Goal: Transaction & Acquisition: Book appointment/travel/reservation

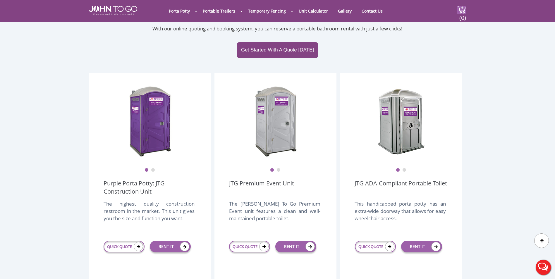
scroll to position [205, 0]
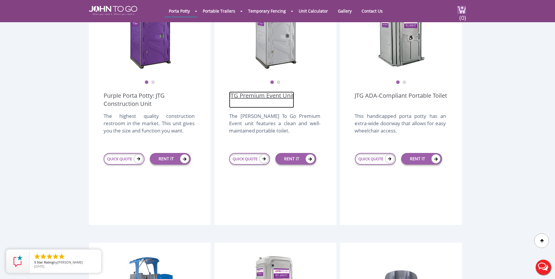
click at [277, 92] on link "JTG Premium Event Unit" at bounding box center [261, 100] width 65 height 16
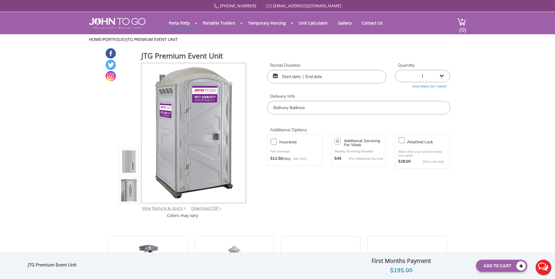
click at [288, 75] on input "text" at bounding box center [326, 76] width 119 height 13
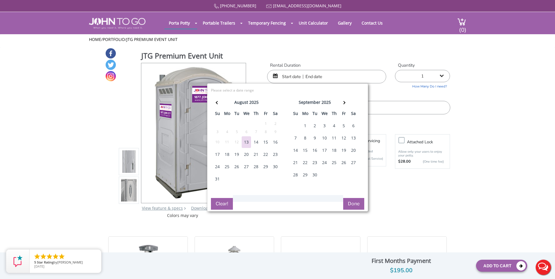
click at [264, 157] on div "22" at bounding box center [265, 155] width 9 height 12
click at [232, 166] on div "26" at bounding box center [236, 167] width 9 height 12
type input "08/22/2025 to 08/26/2025"
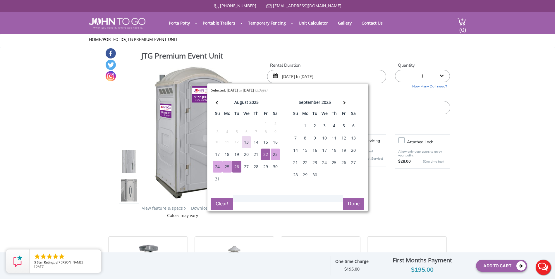
click at [366, 210] on div "Selected: 08/22/2025 to 08/26/2025 ( 5 Days) error Please select a date range C…" at bounding box center [287, 147] width 161 height 128
click at [354, 206] on button "Done" at bounding box center [353, 204] width 21 height 12
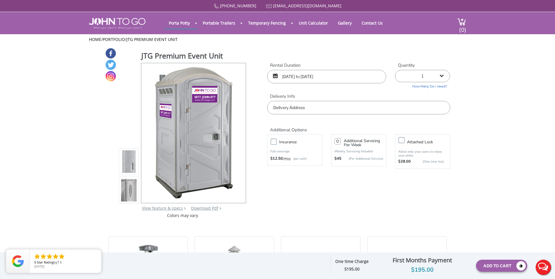
click at [363, 106] on input "text" at bounding box center [358, 107] width 183 height 13
type input "Ringwood, NJ 07456, USA"
click at [506, 265] on button "Add To Cart" at bounding box center [501, 266] width 51 height 12
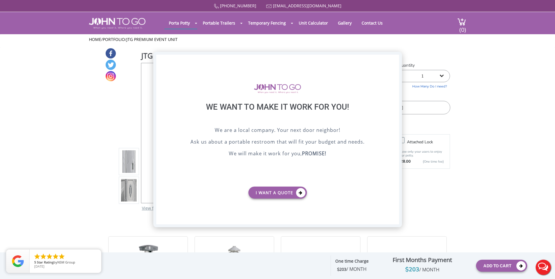
click at [392, 58] on div "X" at bounding box center [393, 60] width 9 height 10
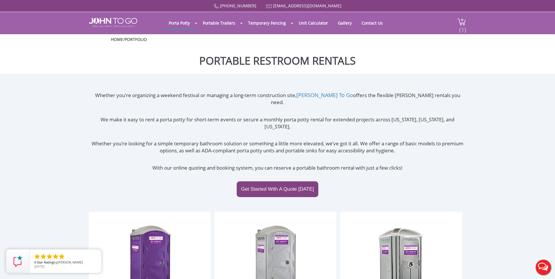
click at [460, 32] on span "(1)" at bounding box center [462, 27] width 7 height 13
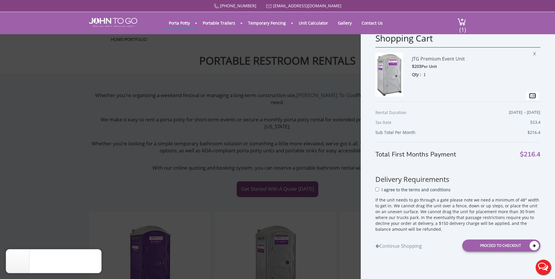
click at [529, 93] on link "Edit" at bounding box center [532, 96] width 7 height 6
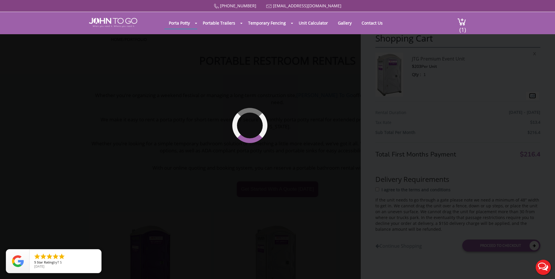
type input "08/22/2025 to 08/26/2025"
type input "0"
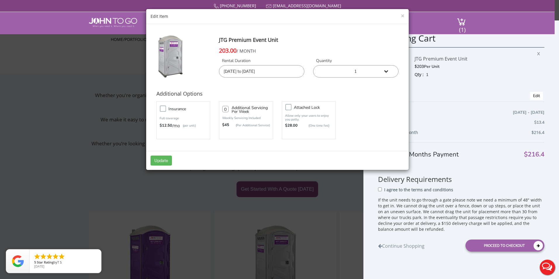
click at [387, 72] on select "1 2 (5% discount) 3 (8% discount) 4 (10% discount) 5 (12% discount) 6 (12% disc…" at bounding box center [355, 71] width 85 height 12
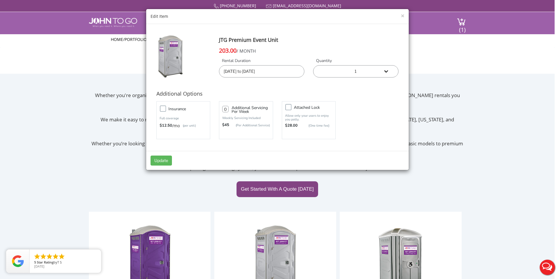
click at [399, 16] on div "Edit Item" at bounding box center [278, 16] width 254 height 6
click at [403, 16] on button "×" at bounding box center [403, 16] width 4 height 6
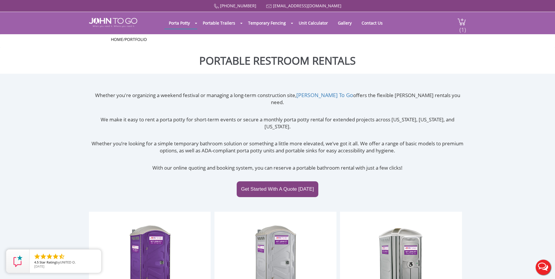
click at [465, 26] on span "(1)" at bounding box center [462, 27] width 7 height 13
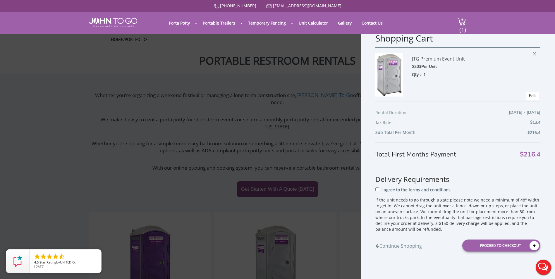
drag, startPoint x: 299, startPoint y: 134, endPoint x: 282, endPoint y: 176, distance: 45.2
click at [299, 135] on div "Shopping Cart JTG Premium Event Unit $203 Per Unit Qty : 1 X Edit Rental Durati…" at bounding box center [277, 139] width 555 height 279
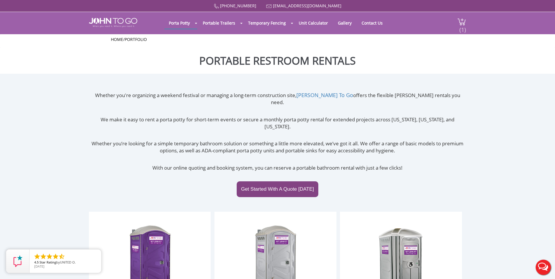
click at [462, 25] on span "(1)" at bounding box center [462, 27] width 7 height 13
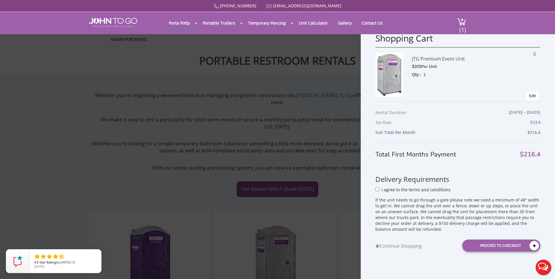
click at [533, 55] on span "X" at bounding box center [536, 53] width 6 height 8
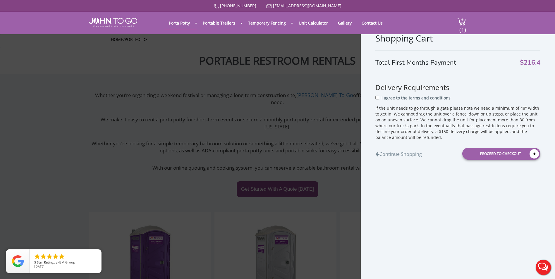
click at [235, 135] on div "Shopping Cart Total First Months Payment $216.4 Delivery Requirements I agree t…" at bounding box center [277, 139] width 555 height 279
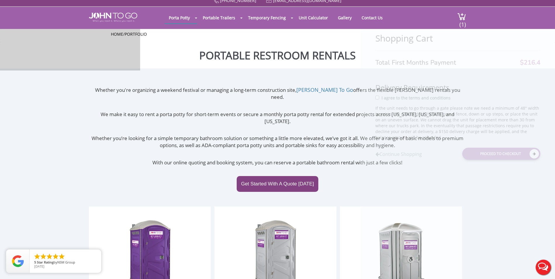
scroll to position [52, 0]
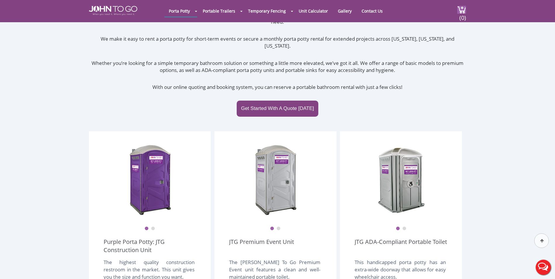
scroll to position [117, 0]
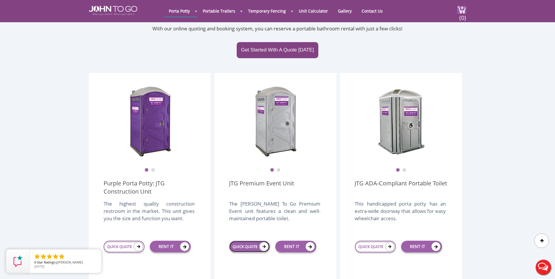
click at [248, 241] on link "QUICK QUOTE" at bounding box center [249, 247] width 41 height 12
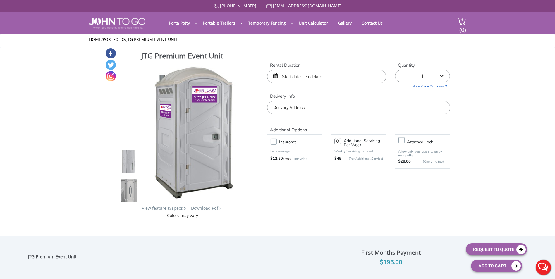
click at [305, 79] on input "text" at bounding box center [326, 76] width 119 height 13
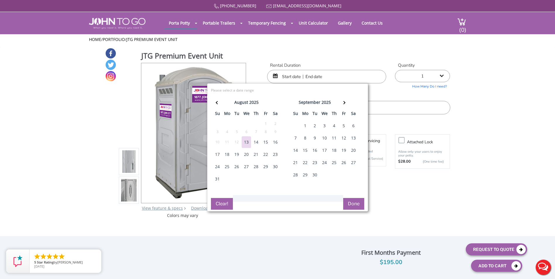
click at [268, 154] on div "22" at bounding box center [265, 155] width 9 height 12
click at [234, 166] on div "26" at bounding box center [236, 167] width 9 height 12
type input "08/22/2025 to 08/26/2025"
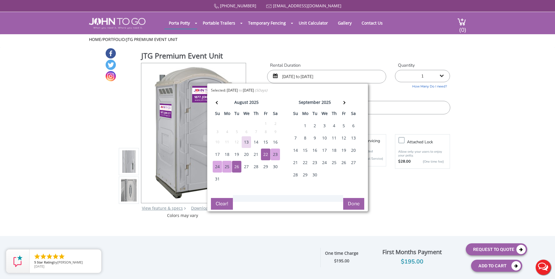
click at [351, 206] on button "Done" at bounding box center [353, 204] width 21 height 12
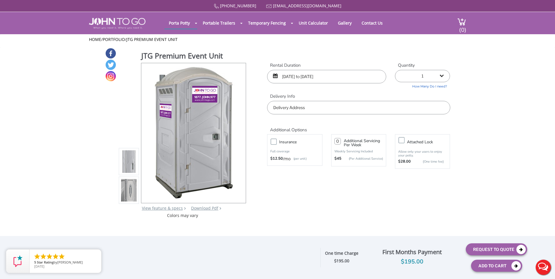
click at [345, 102] on input "text" at bounding box center [358, 107] width 183 height 13
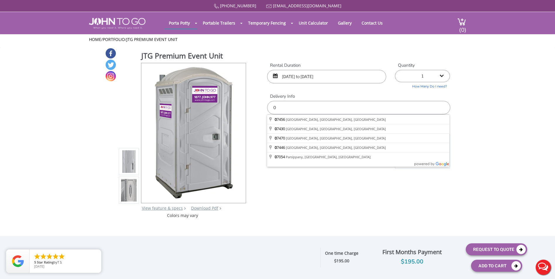
type input "0"
click at [334, 75] on div "877 564 6977 info@johntogo.com Porta Potty Portable Toilets ADA Accessible Unit…" at bounding box center [277, 143] width 555 height 287
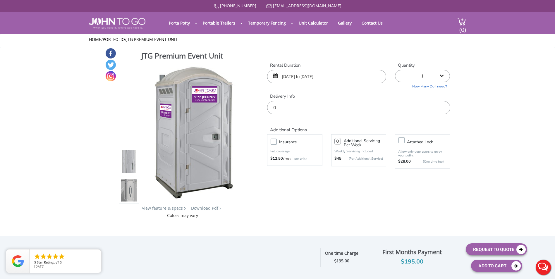
click at [278, 75] on input "08/22/2025 to 08/26/2025" at bounding box center [326, 76] width 119 height 13
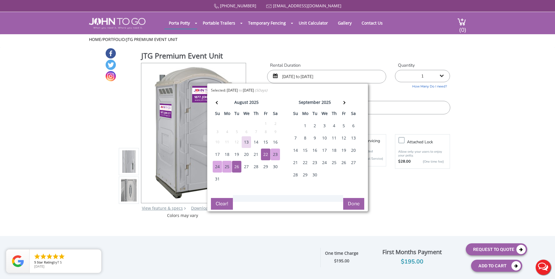
click at [263, 152] on div "22" at bounding box center [265, 155] width 9 height 12
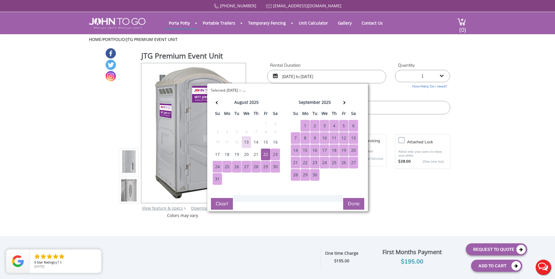
click at [312, 172] on div "30" at bounding box center [314, 175] width 9 height 12
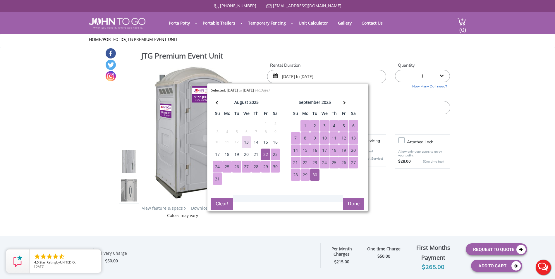
click at [312, 175] on div "30" at bounding box center [314, 175] width 9 height 12
click at [260, 152] on div "21" at bounding box center [255, 155] width 9 height 12
type input "[DATE] to [DATE]"
drag, startPoint x: 355, startPoint y: 197, endPoint x: 355, endPoint y: 201, distance: 3.5
click at [355, 201] on div "Selected: 08/21/2025 to 09/30/2025 ( 41 Days) error Please select a date range …" at bounding box center [287, 147] width 161 height 128
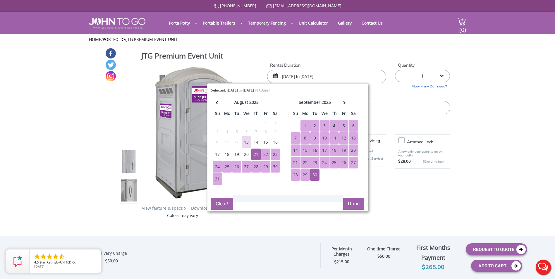
click at [355, 201] on button "Done" at bounding box center [353, 204] width 21 height 12
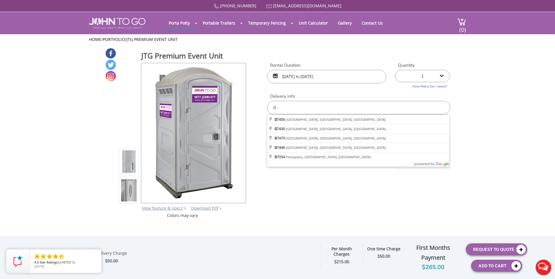
click at [339, 108] on input "0" at bounding box center [358, 107] width 183 height 13
type input "Ringwood, NJ 07456, USA"
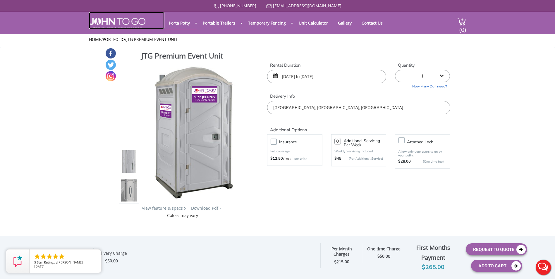
click at [113, 23] on img at bounding box center [117, 23] width 56 height 11
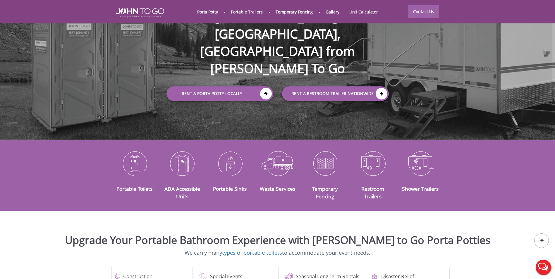
scroll to position [29, 0]
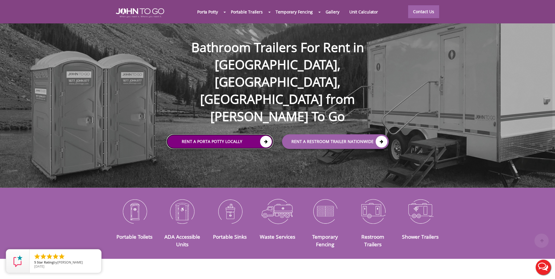
click at [208, 135] on link "Rent a Porta Potty Locally" at bounding box center [219, 142] width 107 height 15
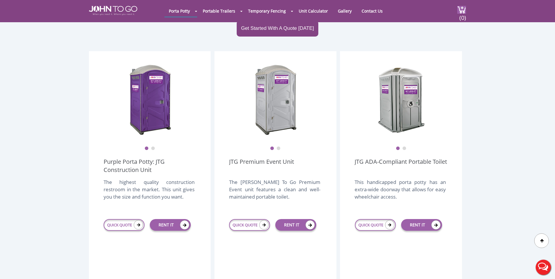
scroll to position [146, 0]
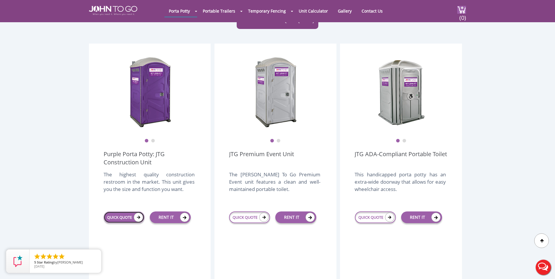
click at [125, 211] on link "QUICK QUOTE" at bounding box center [124, 217] width 41 height 12
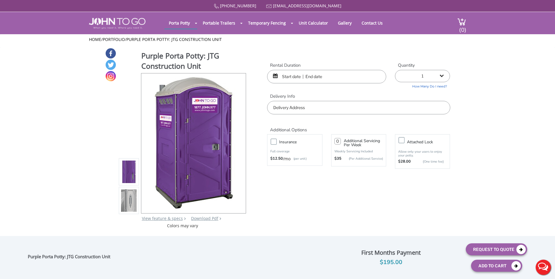
click at [304, 78] on input "text" at bounding box center [326, 76] width 119 height 13
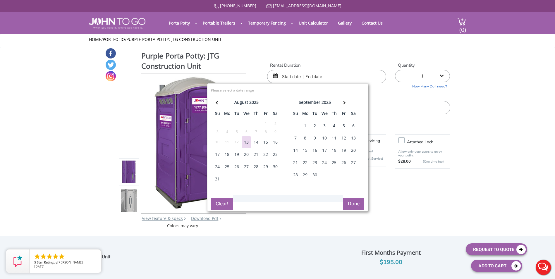
click at [253, 151] on div "21" at bounding box center [255, 155] width 9 height 12
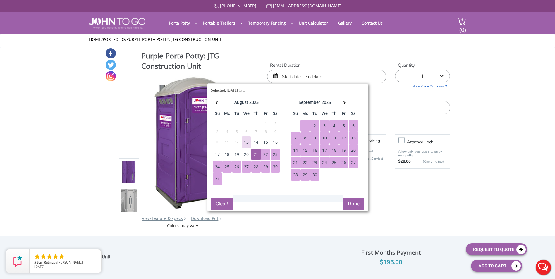
click at [316, 178] on div "30" at bounding box center [314, 175] width 9 height 12
type input "[DATE] to [DATE]"
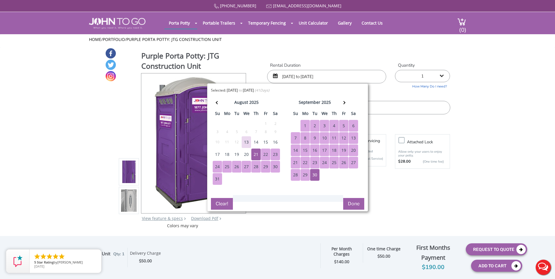
click at [356, 205] on button "Done" at bounding box center [353, 204] width 21 height 12
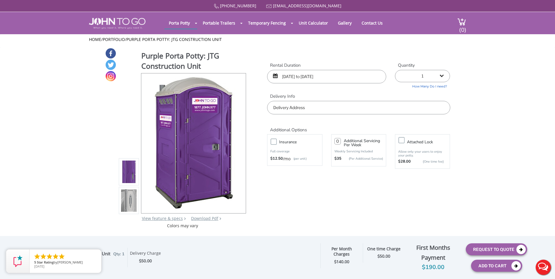
click at [339, 106] on input "text" at bounding box center [358, 107] width 183 height 13
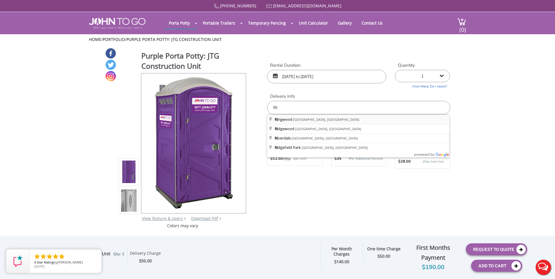
type input "[GEOGRAPHIC_DATA], [GEOGRAPHIC_DATA], [GEOGRAPHIC_DATA]"
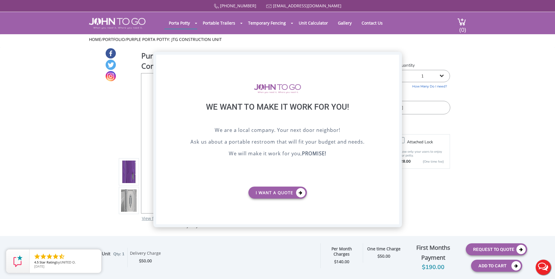
click at [397, 62] on div "X" at bounding box center [393, 60] width 9 height 10
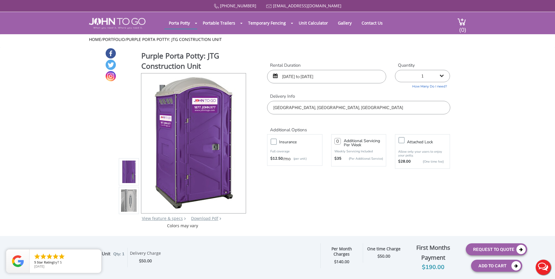
click at [106, 114] on div "Purple Porta Potty: JTG Construction Unit View feature & specs Download Pdf Pro…" at bounding box center [277, 138] width 345 height 181
